Goal: Task Accomplishment & Management: Use online tool/utility

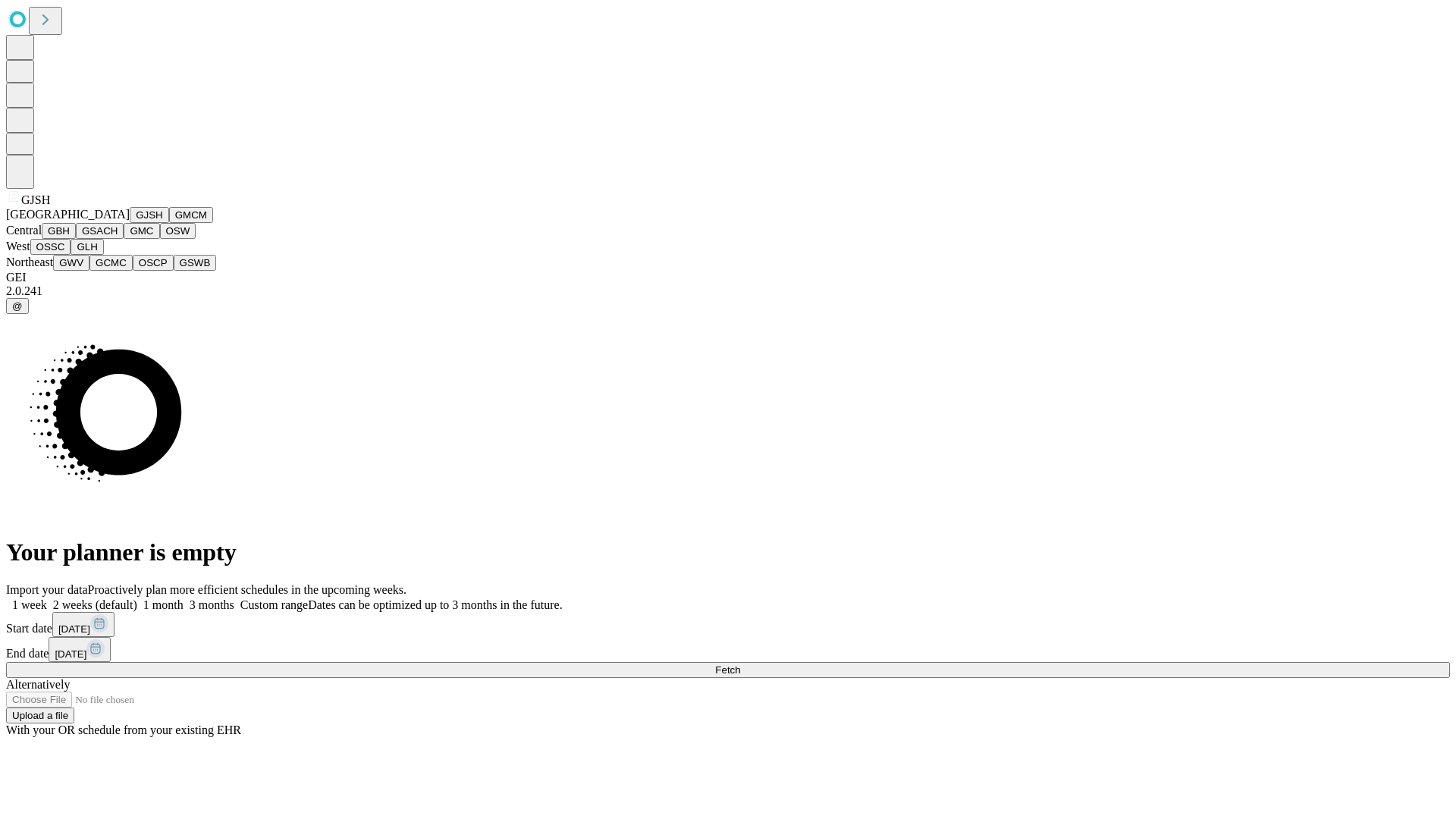
click at [129, 223] on button "GJSH" at bounding box center [148, 214] width 39 height 16
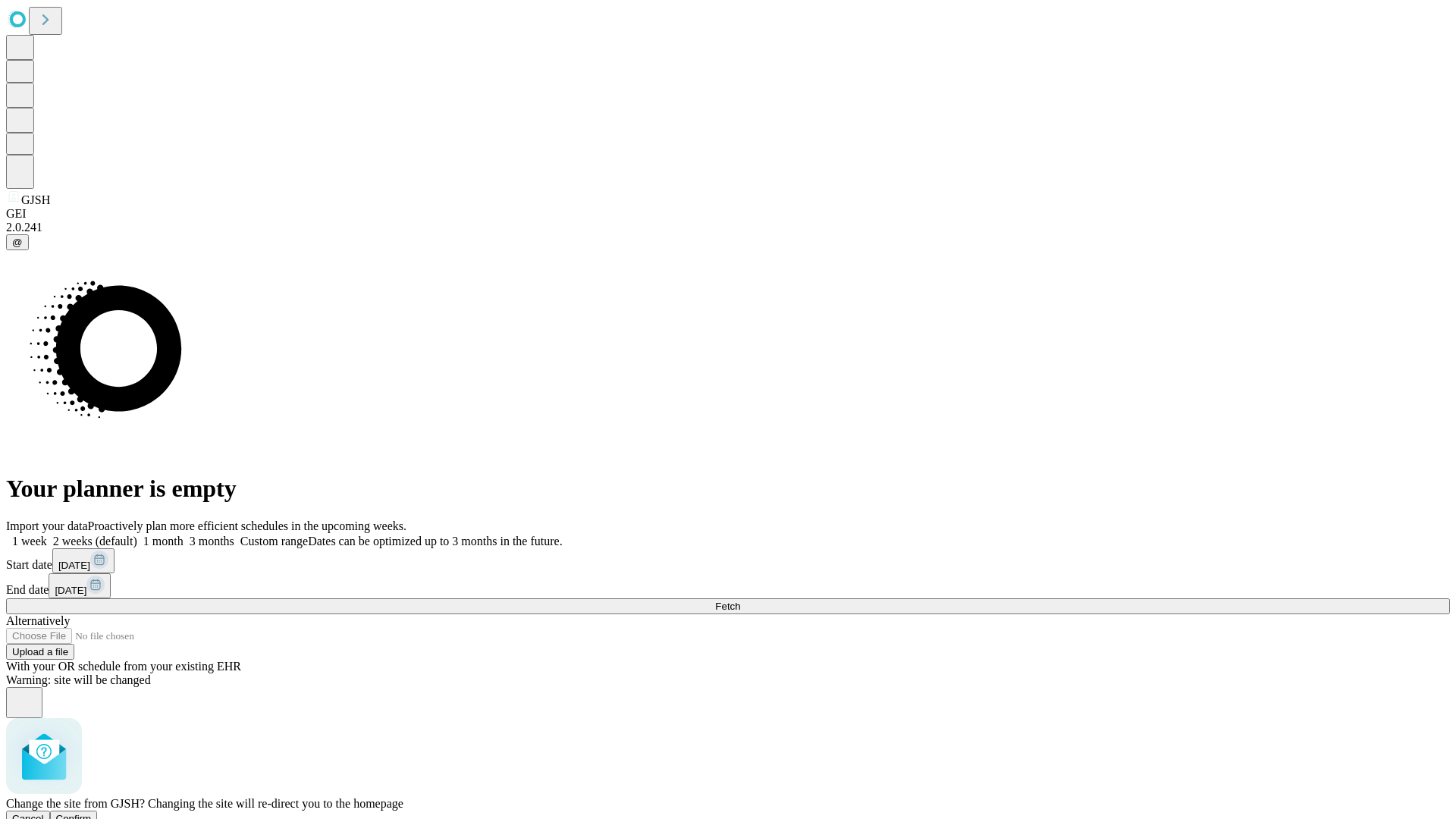
click at [92, 812] on span "Confirm" at bounding box center [74, 818] width 35 height 11
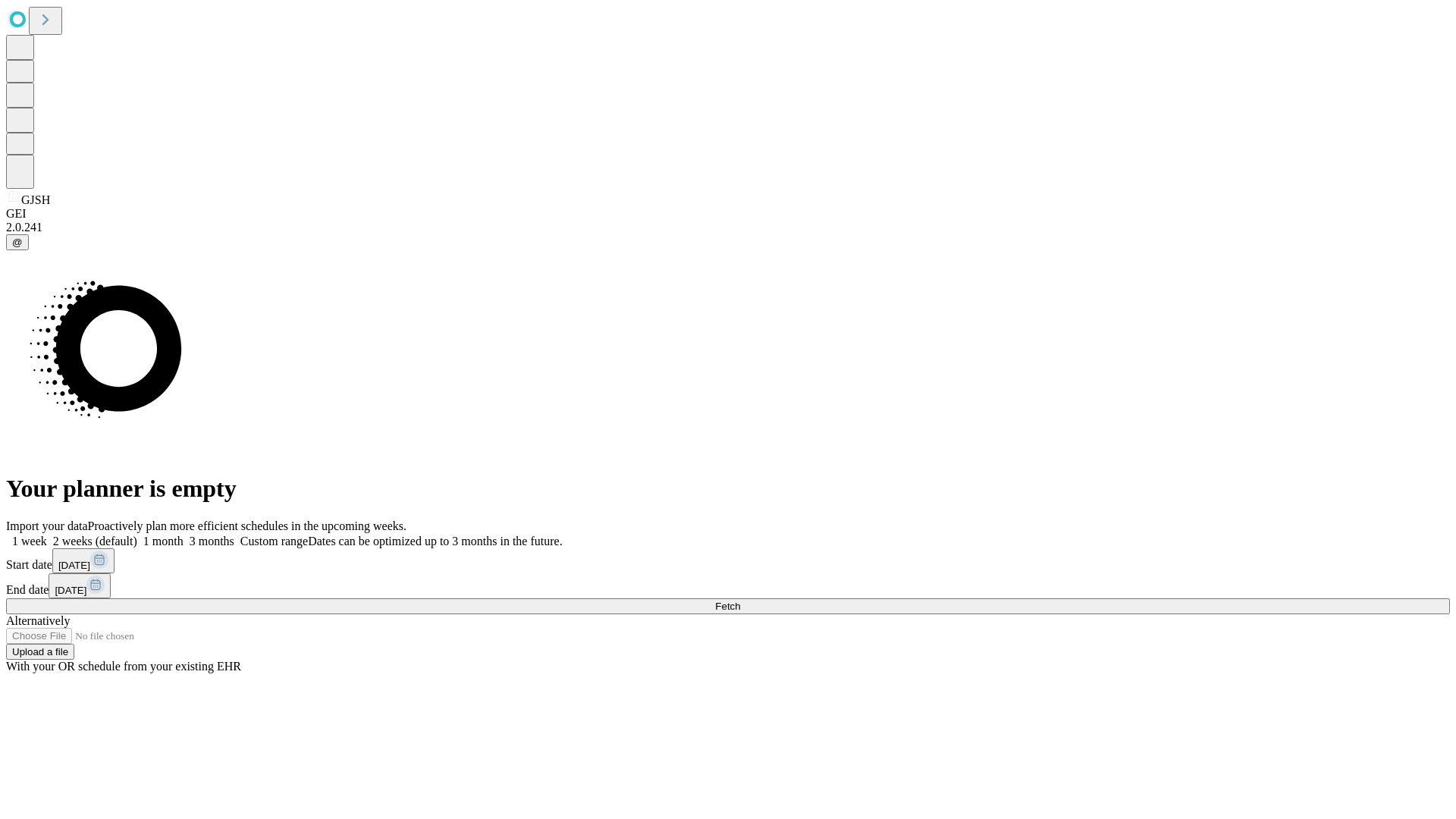
click at [137, 535] on label "2 weeks (default)" at bounding box center [92, 541] width 90 height 12
click at [740, 600] on span "Fetch" at bounding box center [728, 606] width 25 height 11
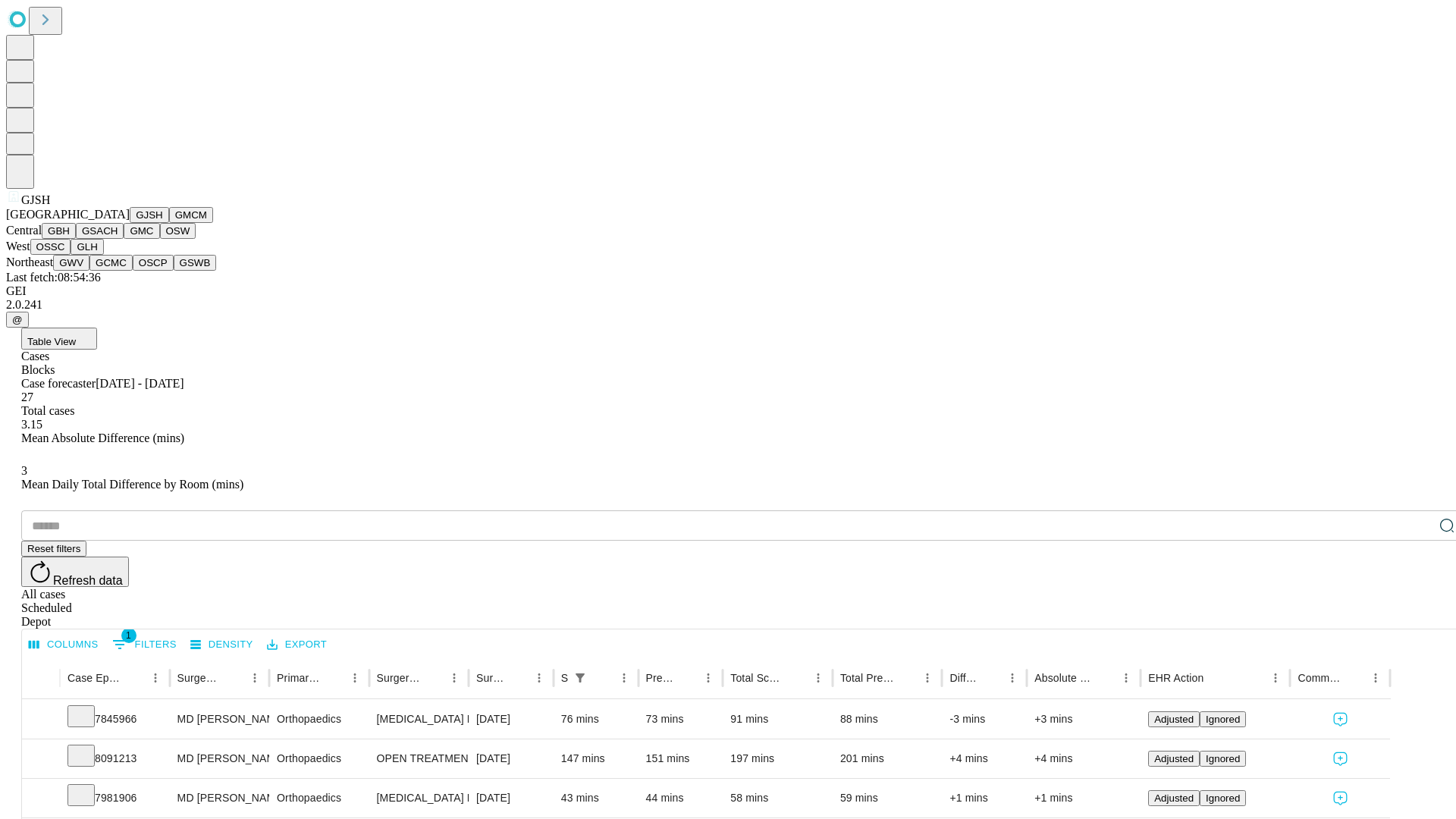
click at [169, 223] on button "GMCM" at bounding box center [191, 214] width 44 height 16
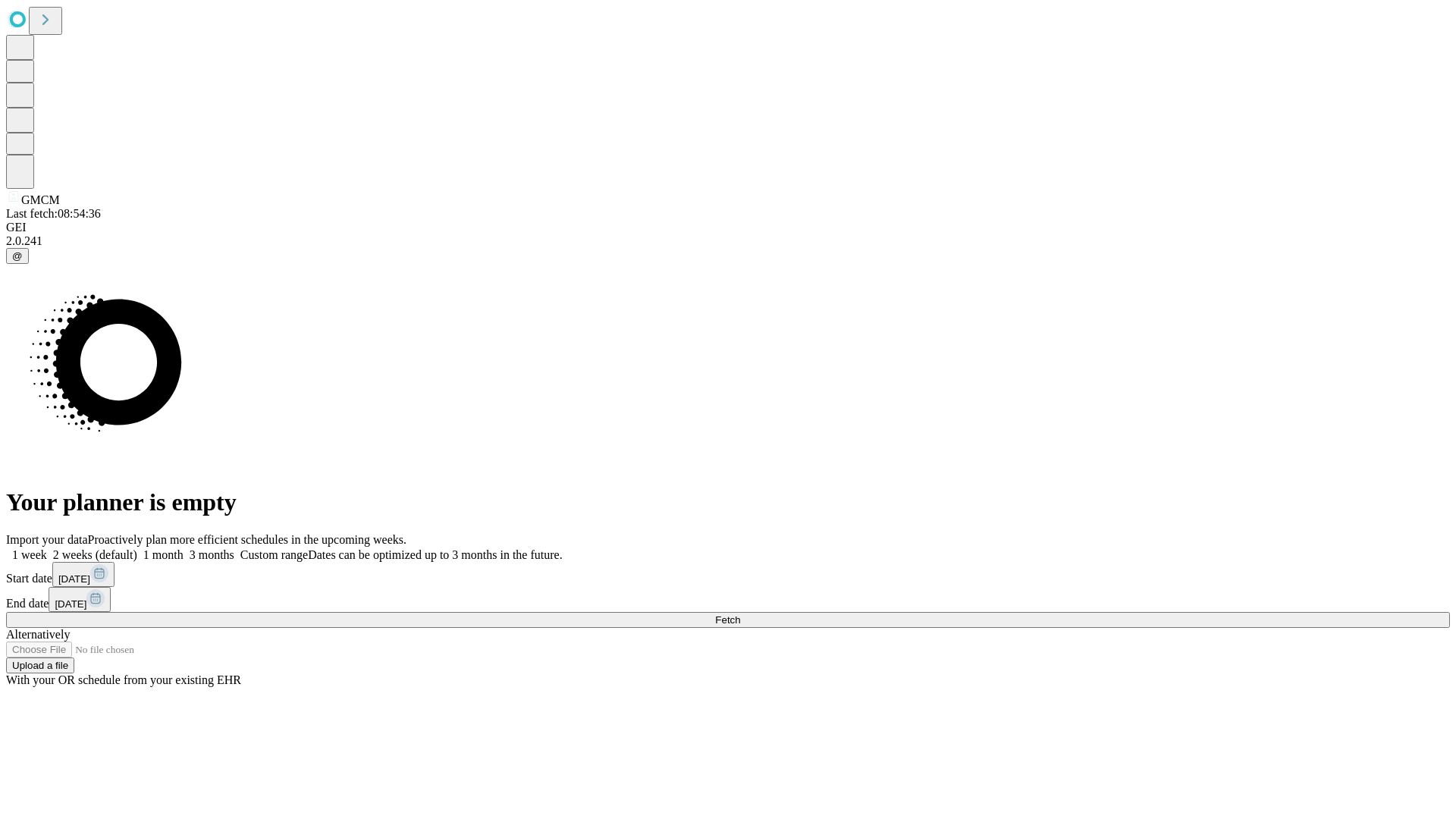
click at [137, 548] on label "2 weeks (default)" at bounding box center [92, 554] width 90 height 12
click at [740, 614] on span "Fetch" at bounding box center [728, 620] width 25 height 11
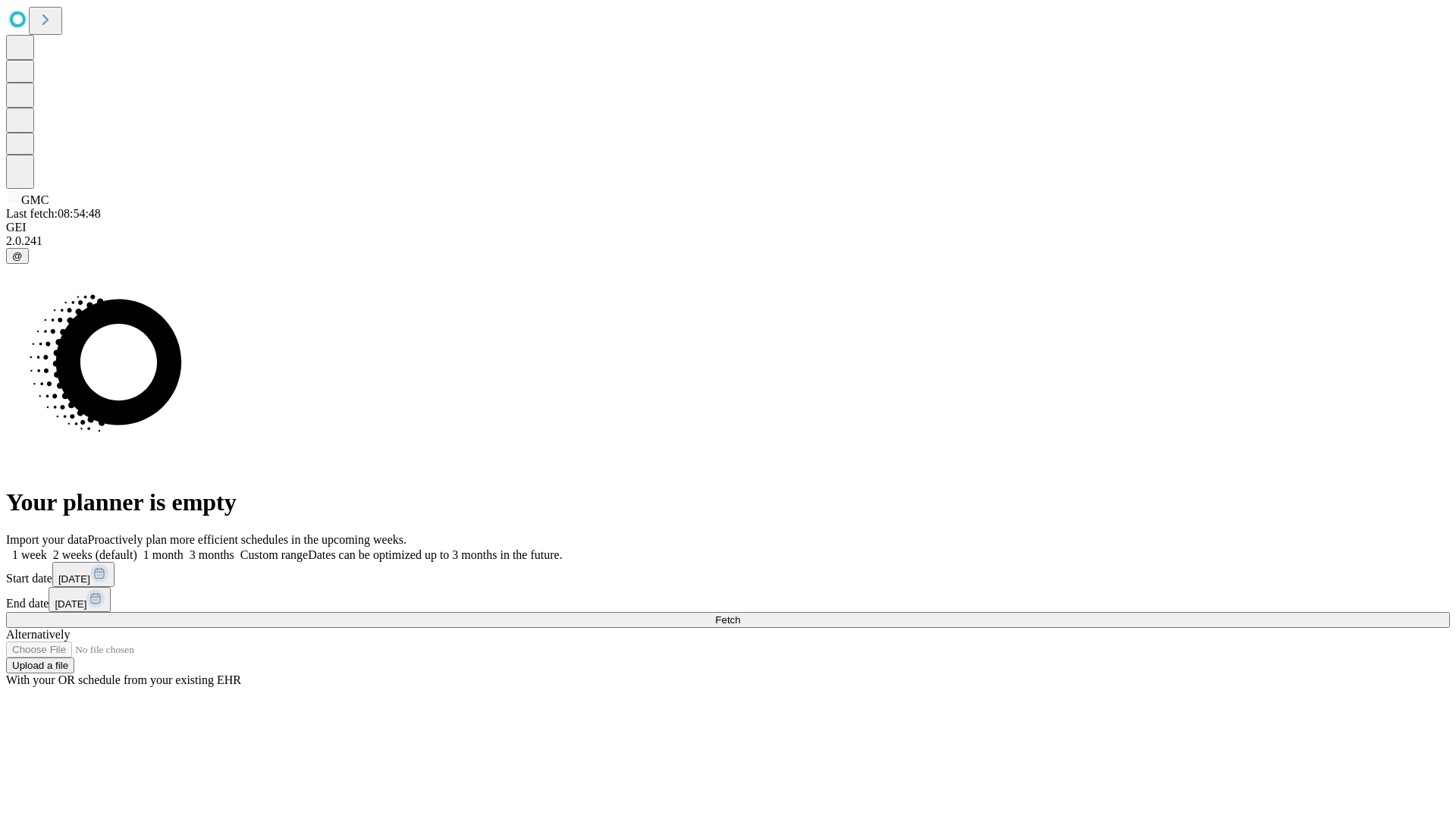
click at [137, 548] on label "2 weeks (default)" at bounding box center [92, 554] width 90 height 12
click at [740, 614] on span "Fetch" at bounding box center [728, 620] width 25 height 11
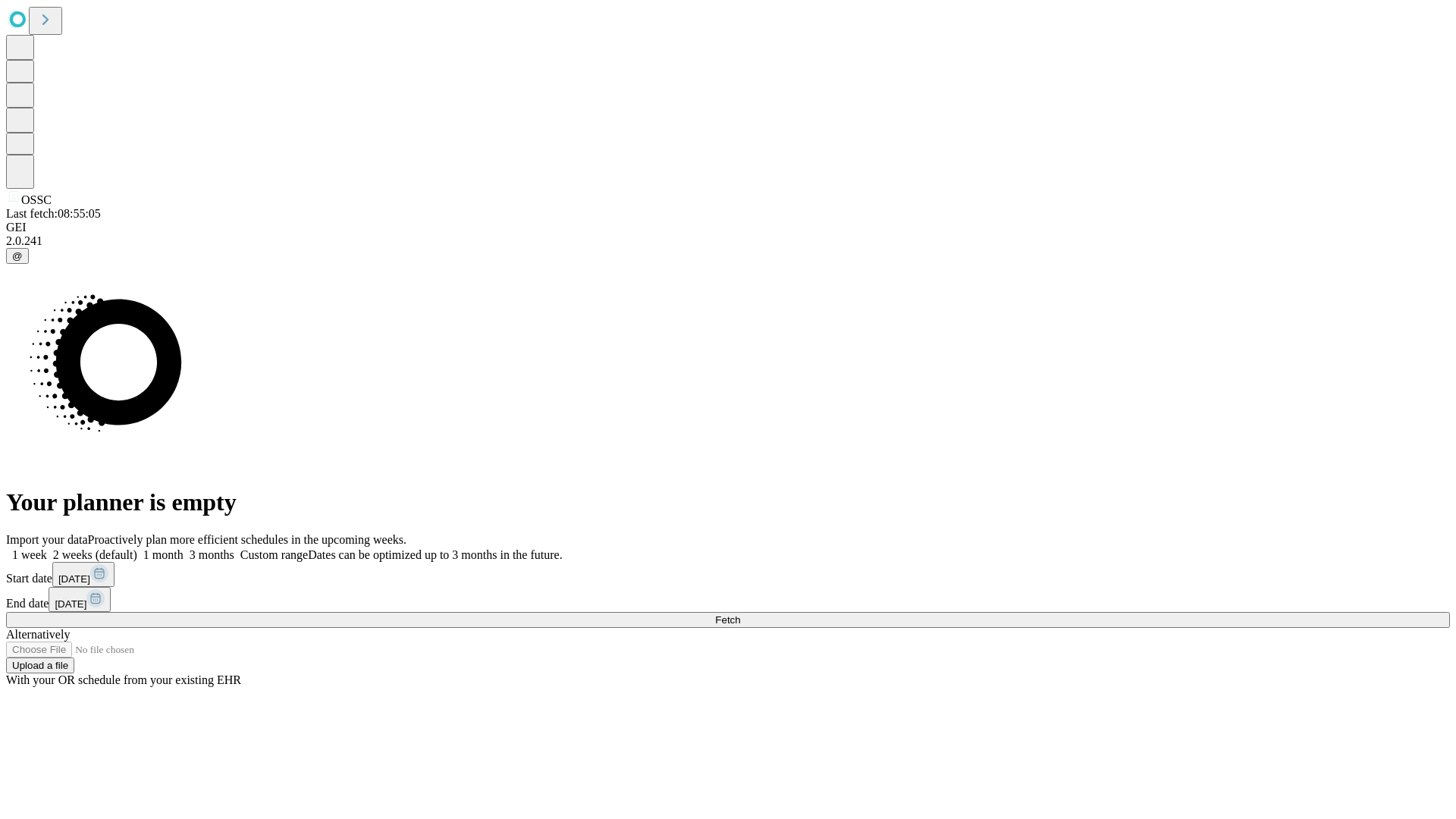
click at [137, 548] on label "2 weeks (default)" at bounding box center [92, 554] width 90 height 12
click at [740, 614] on span "Fetch" at bounding box center [728, 620] width 25 height 11
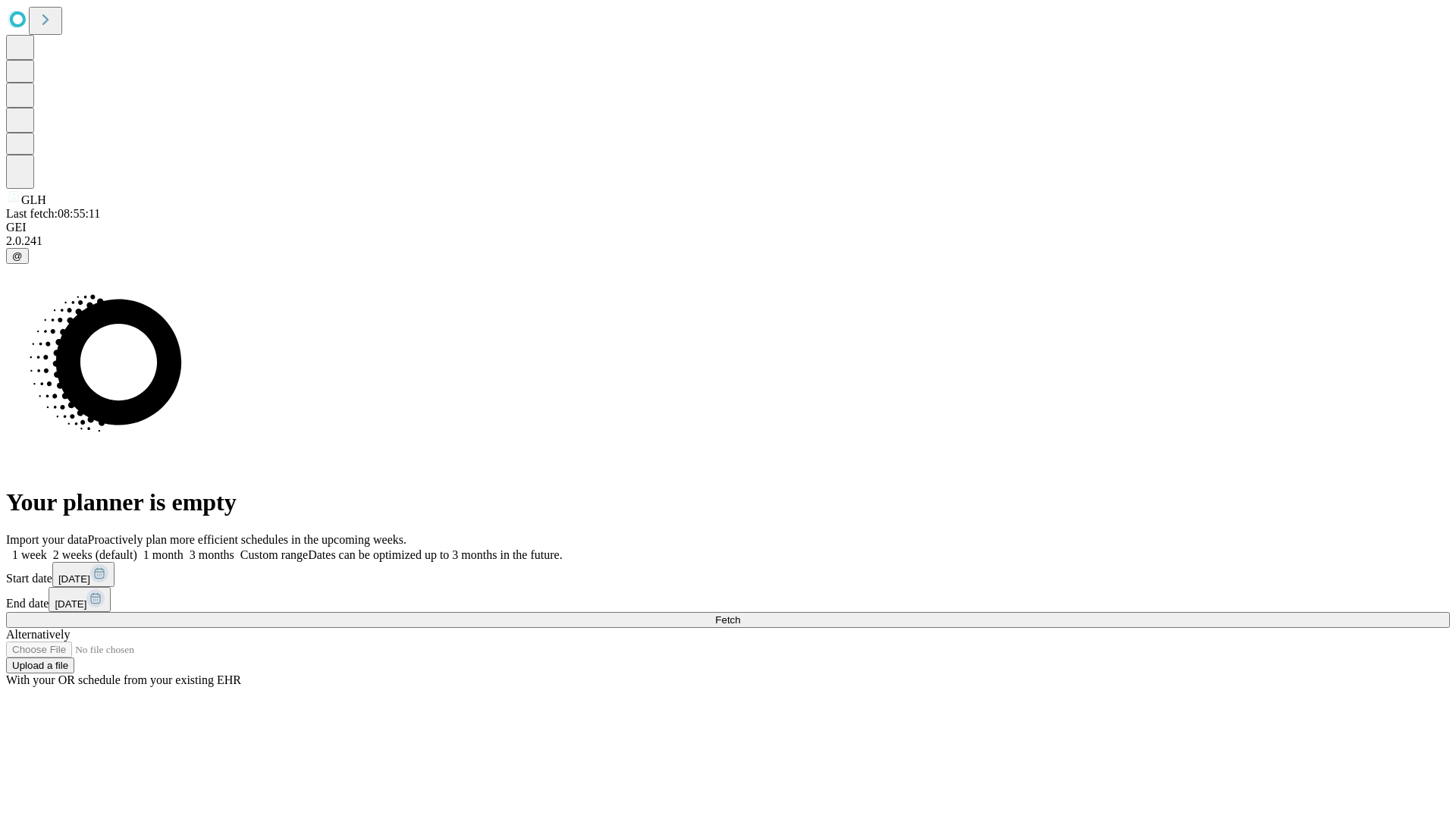
click at [137, 548] on label "2 weeks (default)" at bounding box center [92, 554] width 90 height 12
click at [740, 614] on span "Fetch" at bounding box center [728, 620] width 25 height 11
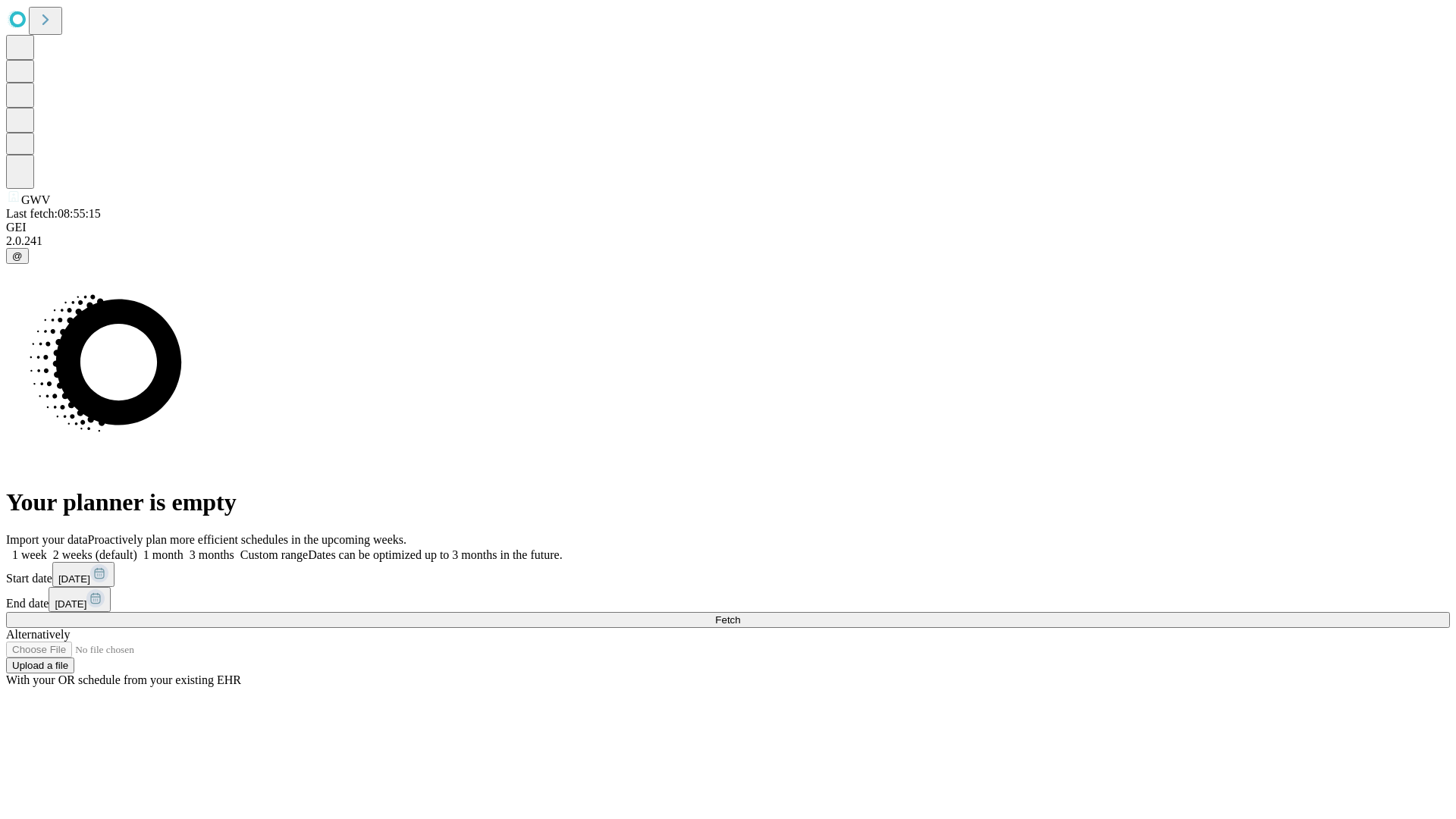
click at [137, 548] on label "2 weeks (default)" at bounding box center [92, 554] width 90 height 12
click at [740, 614] on span "Fetch" at bounding box center [728, 620] width 25 height 11
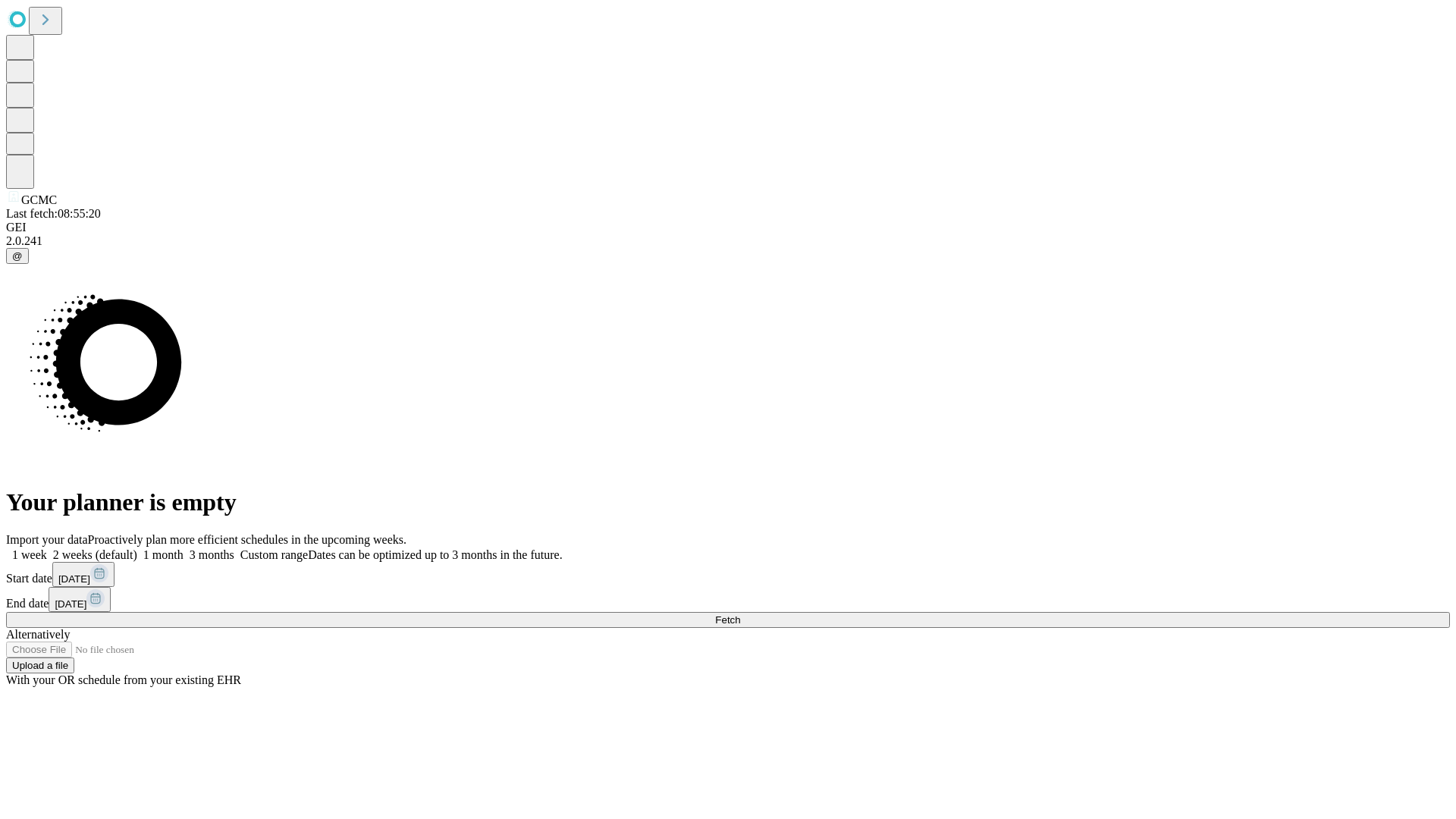
click at [137, 548] on label "2 weeks (default)" at bounding box center [92, 554] width 90 height 12
click at [740, 614] on span "Fetch" at bounding box center [728, 620] width 25 height 11
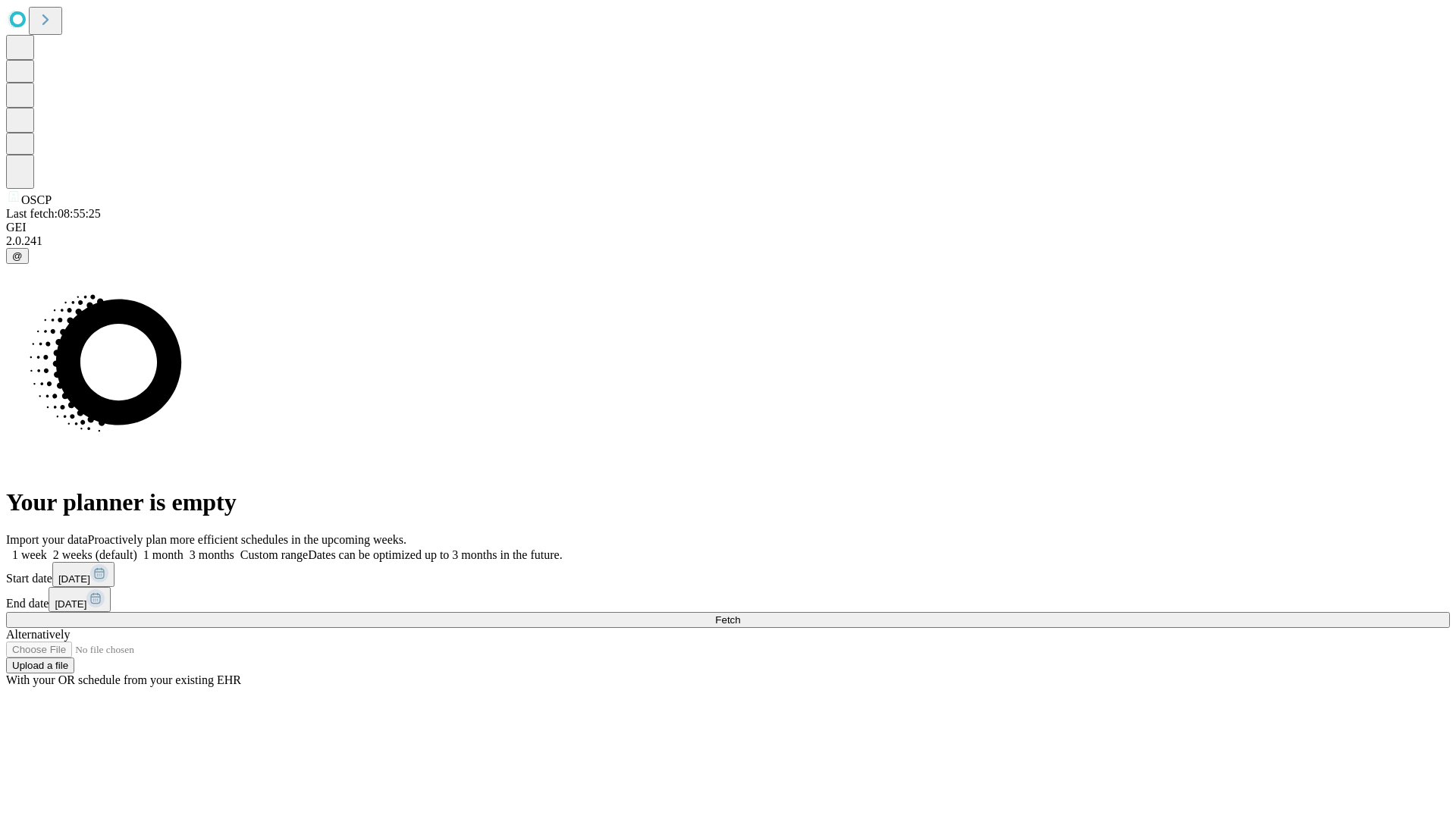
click at [137, 548] on label "2 weeks (default)" at bounding box center [92, 554] width 90 height 12
click at [740, 614] on span "Fetch" at bounding box center [728, 620] width 25 height 11
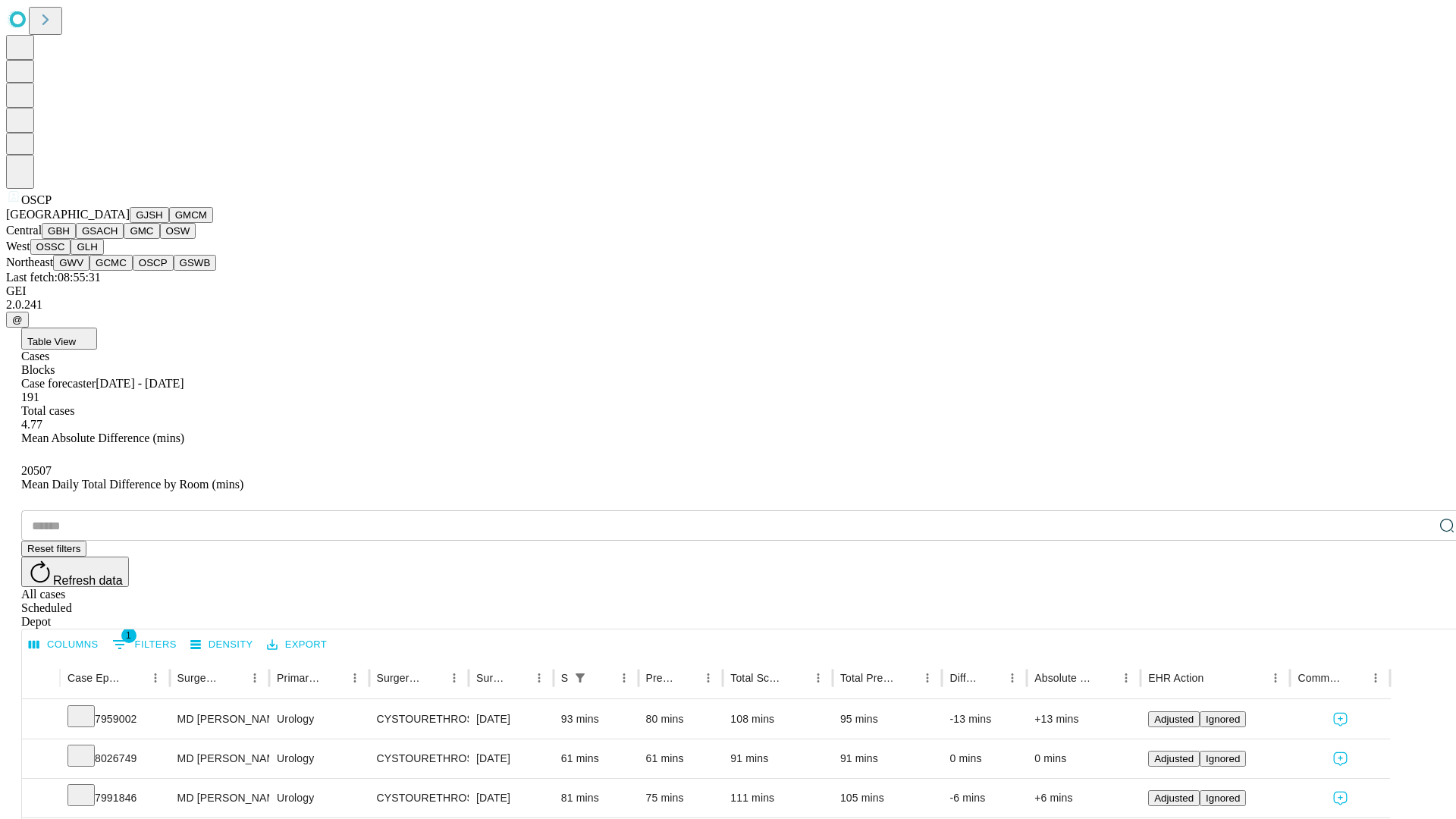
click at [173, 271] on button "GSWB" at bounding box center [194, 262] width 43 height 16
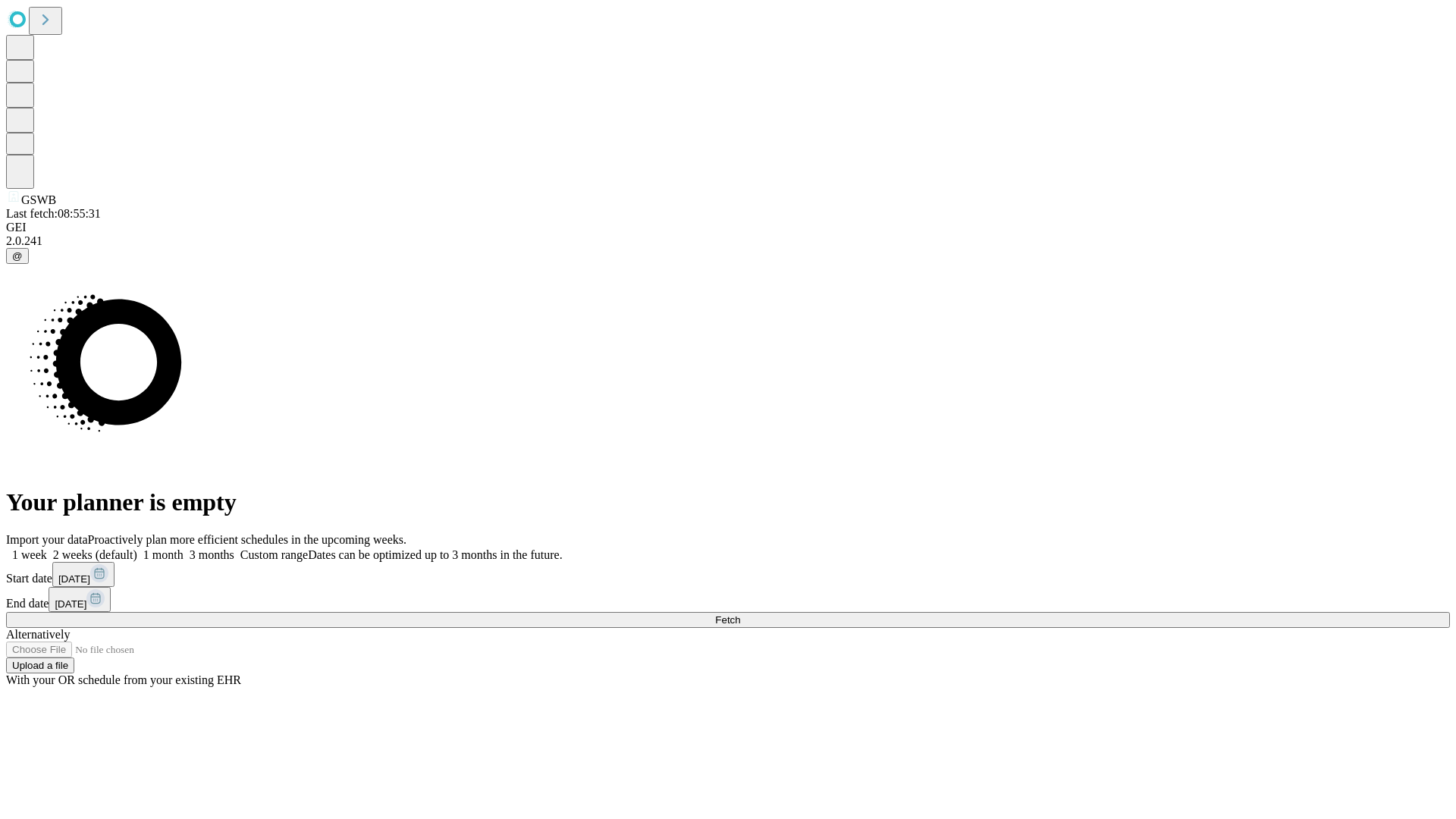
click at [137, 548] on label "2 weeks (default)" at bounding box center [92, 554] width 90 height 12
click at [740, 614] on span "Fetch" at bounding box center [728, 620] width 25 height 11
